Goal: Task Accomplishment & Management: Use online tool/utility

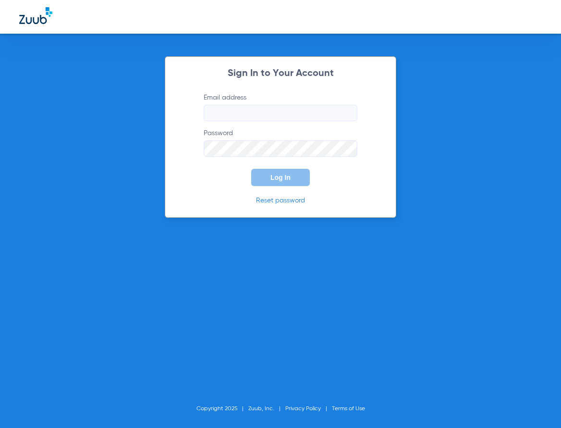
type input "[EMAIL_ADDRESS][DOMAIN_NAME]"
click at [268, 184] on button "Log In" at bounding box center [280, 177] width 59 height 17
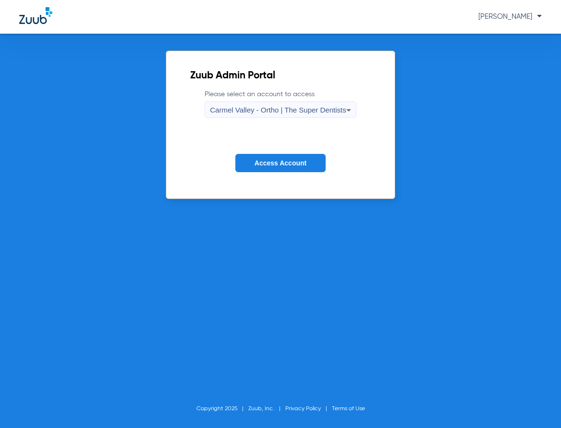
click at [280, 110] on span "Carmel Valley - Ortho | The Super Dentists" at bounding box center [278, 110] width 136 height 8
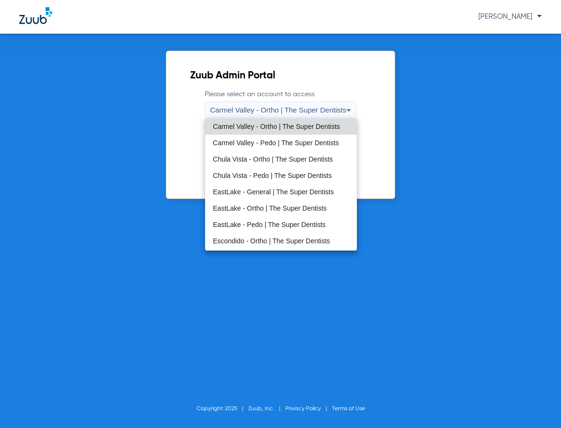
click at [260, 190] on span "EastLake - General | The Super Dentists" at bounding box center [273, 191] width 121 height 7
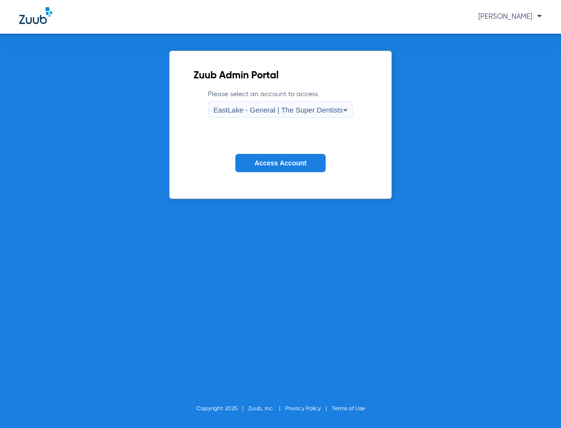
click at [258, 156] on form "Please select an account to access EastLake - General | The Super Dentists Acce…" at bounding box center [281, 138] width 174 height 98
click at [261, 159] on button "Access Account" at bounding box center [280, 163] width 90 height 19
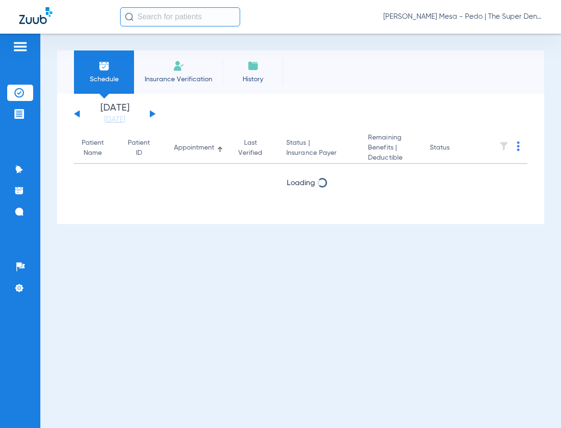
click at [169, 77] on span "Insurance Verification" at bounding box center [178, 79] width 74 height 10
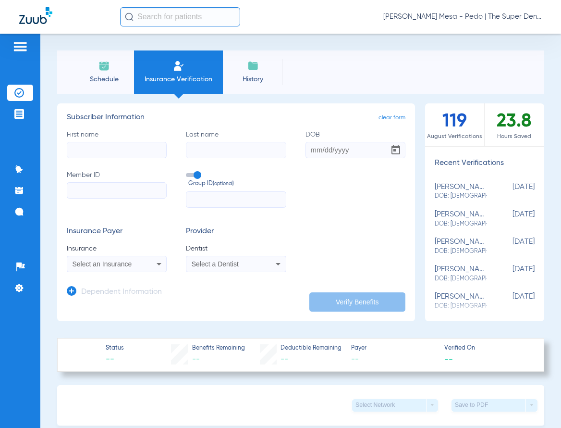
click at [140, 259] on div "Select an Insurance" at bounding box center [116, 264] width 99 height 12
type input "delta dental of ca"
